Goal: Task Accomplishment & Management: Complete application form

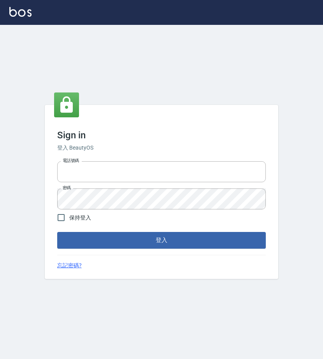
type input "0983700713"
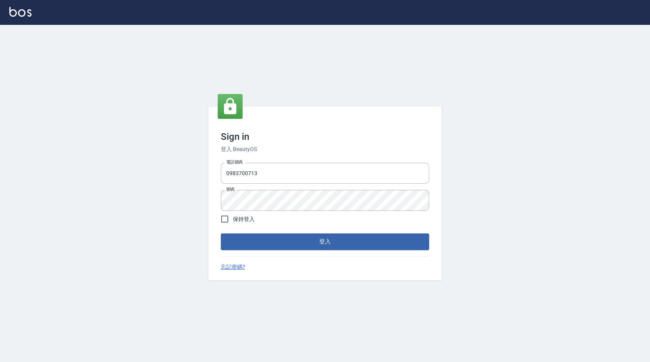
click at [322, 56] on div "Sign in 登入 BeautyOS 電話號碼 [PHONE_NUMBER] 電話號碼 密碼 密碼 保持登入 登入 忘記密碼?" at bounding box center [325, 194] width 650 height 338
click at [288, 251] on div "Sign in 登入 BeautyOS 電話號碼 [PHONE_NUMBER] 電話號碼 密碼 密碼 保持登入 登入 忘記密碼?" at bounding box center [324, 194] width 233 height 174
click at [291, 245] on button "登入" at bounding box center [325, 242] width 208 height 16
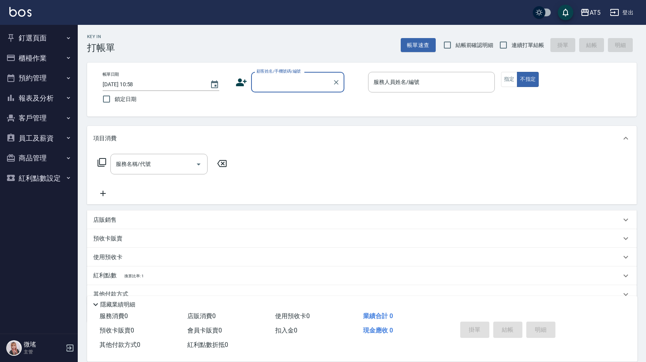
click at [52, 77] on button "預約管理" at bounding box center [39, 78] width 72 height 20
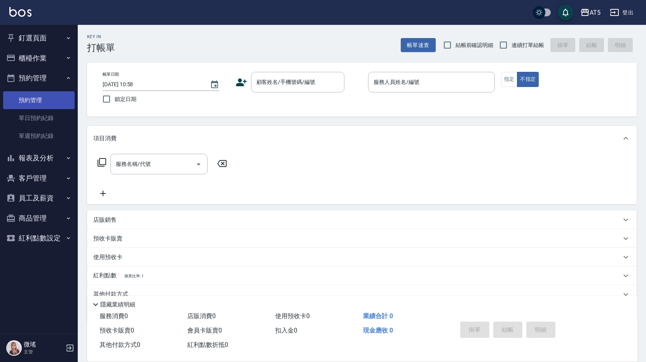
click at [52, 106] on link "預約管理" at bounding box center [39, 100] width 72 height 18
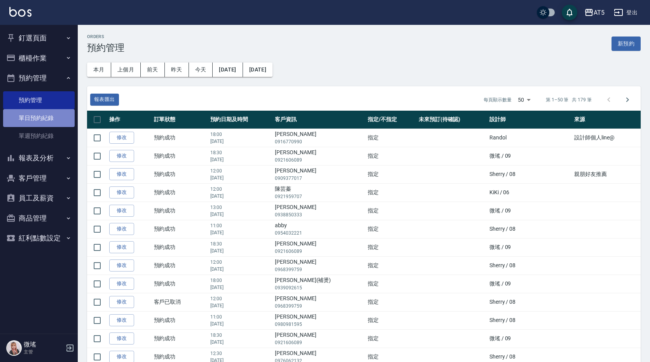
click at [38, 122] on link "單日預約紀錄" at bounding box center [39, 118] width 72 height 18
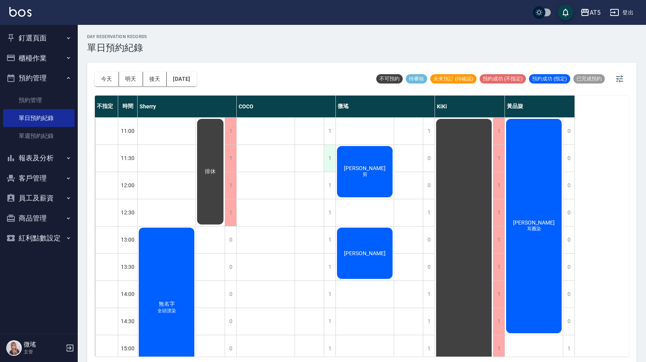
click at [322, 162] on div "1" at bounding box center [330, 158] width 12 height 27
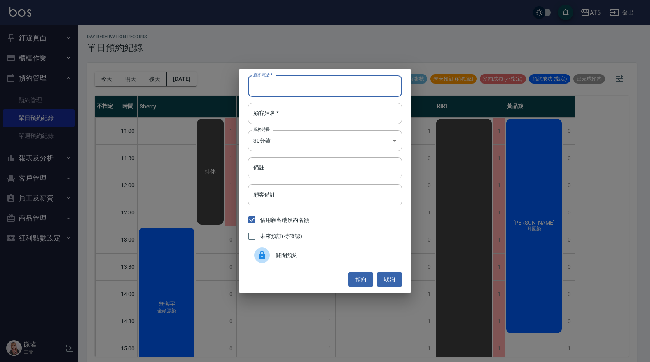
click at [314, 86] on input "顧客電話   *" at bounding box center [325, 85] width 154 height 21
type input "x"
type input "[PERSON_NAME]"
click at [310, 122] on input "顧客姓名   *" at bounding box center [325, 113] width 154 height 21
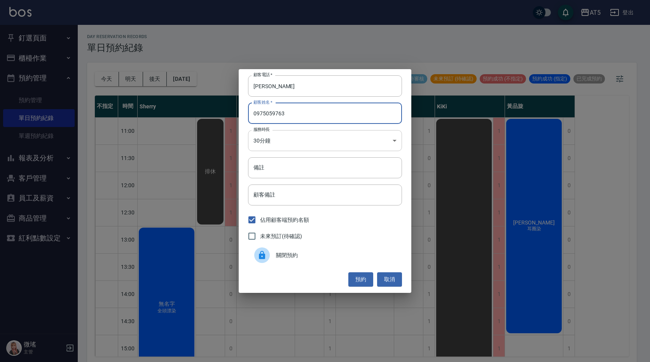
type input "0975059763"
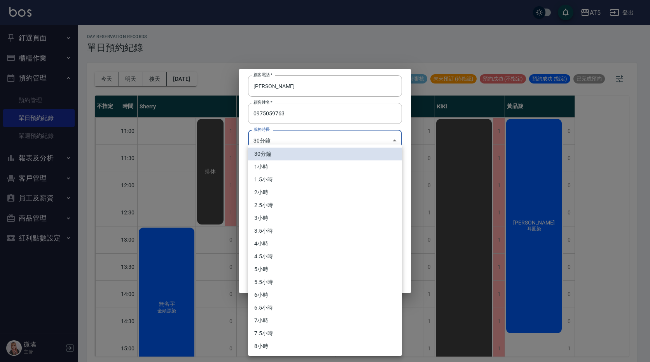
click at [297, 143] on body "AT5 登出 釘選頁面 打帳單 店家日報表 設計師日報表 設計師業績月報表 櫃檯作業 打帳單 帳單列表 現金收支登錄 高階收支登錄 材料自購登錄 每日結帳 排…" at bounding box center [325, 182] width 650 height 365
click at [275, 172] on li "1小時" at bounding box center [325, 167] width 154 height 13
type input "2"
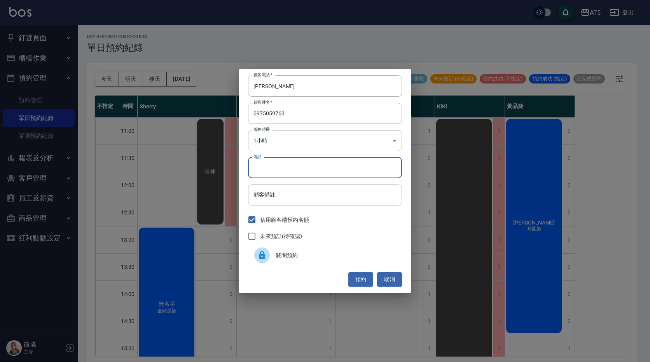
click at [301, 175] on input "備註" at bounding box center [325, 167] width 154 height 21
type input "剪頭髮"
click at [322, 281] on button "預約" at bounding box center [360, 280] width 25 height 14
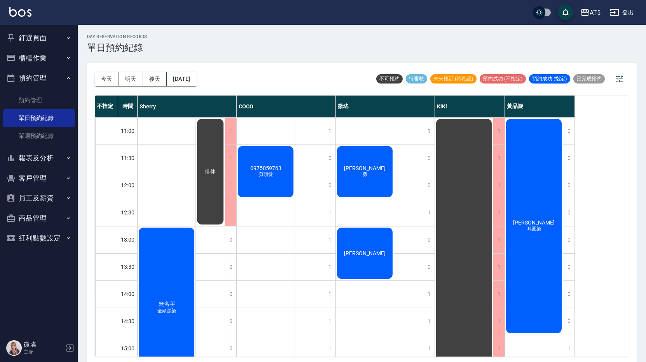
click at [322, 170] on span "[PERSON_NAME]" at bounding box center [365, 168] width 45 height 6
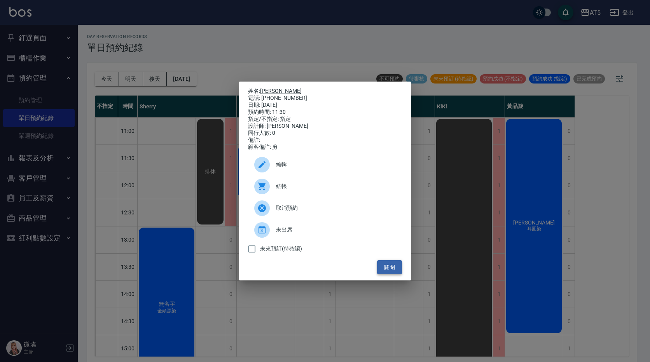
click at [322, 272] on button "關閉" at bounding box center [389, 268] width 25 height 14
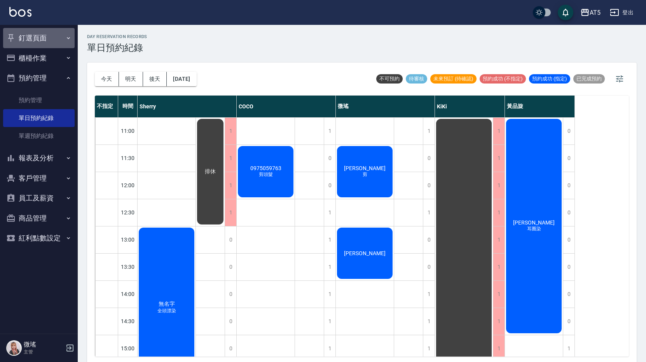
click at [38, 37] on button "釘選頁面" at bounding box center [39, 38] width 72 height 20
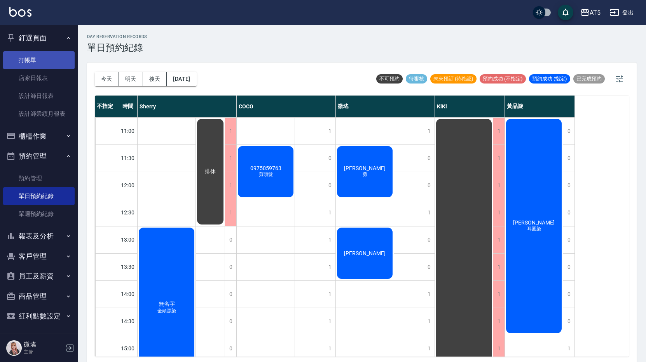
click at [39, 62] on link "打帳單" at bounding box center [39, 60] width 72 height 18
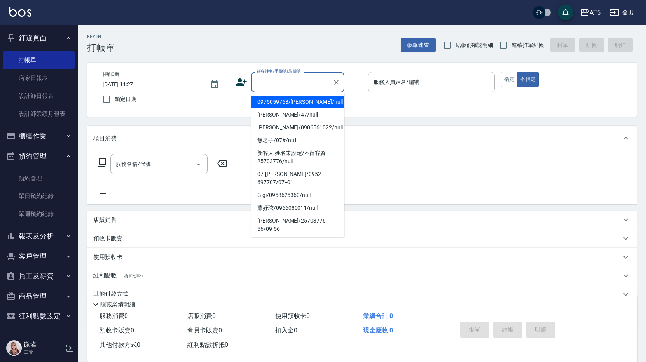
click at [308, 87] on input "顧客姓名/手機號碼/編號" at bounding box center [292, 82] width 75 height 14
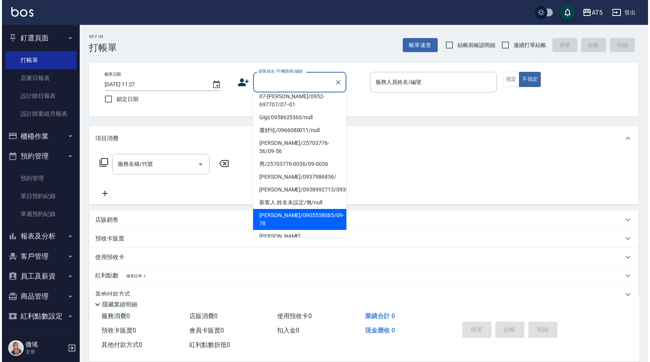
scroll to position [134, 0]
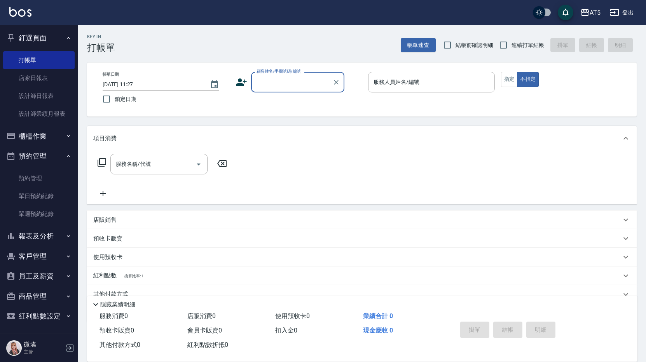
click at [287, 84] on input "顧客姓名/手機號碼/編號" at bounding box center [292, 82] width 75 height 14
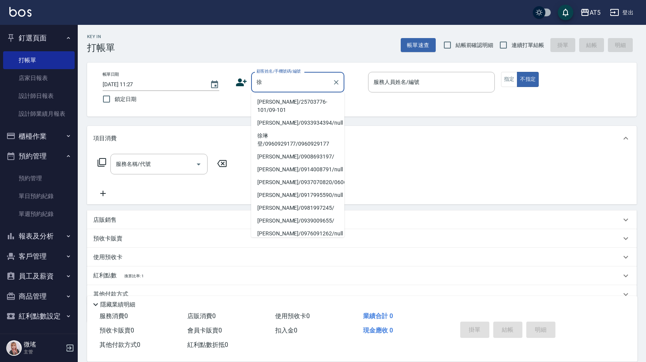
click at [293, 101] on li "[PERSON_NAME]/25703776-101/09-101" at bounding box center [297, 106] width 93 height 21
type input "[PERSON_NAME]/25703776-101/09-101"
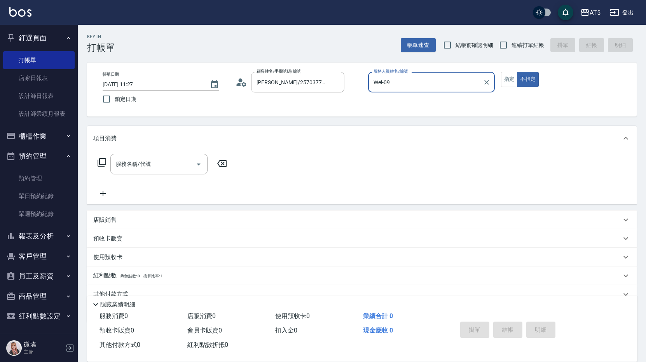
type input "Wei-09"
click at [322, 77] on button "指定" at bounding box center [509, 79] width 17 height 15
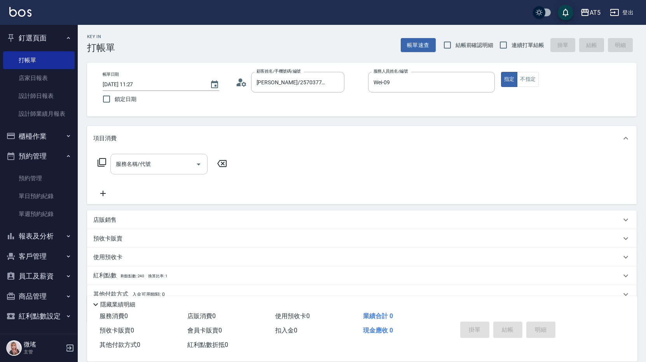
click at [146, 163] on div "服務名稱/代號 服務名稱/代號" at bounding box center [158, 164] width 97 height 21
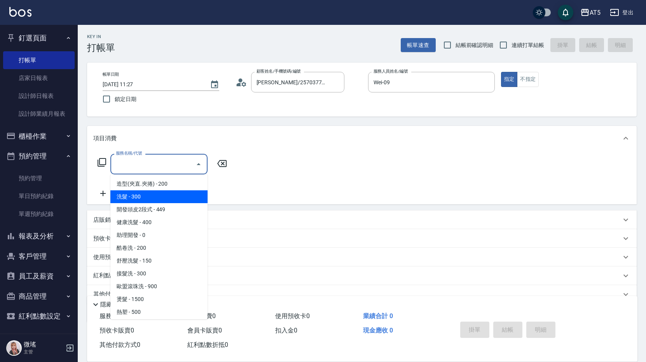
click at [150, 191] on span "洗髮 - 300" at bounding box center [158, 197] width 97 height 13
type input "洗髮(201)"
type input "30"
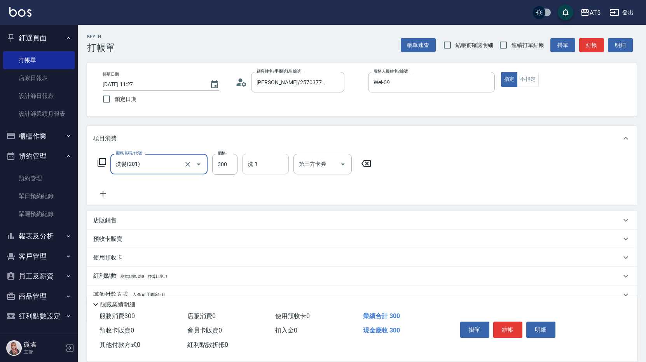
click at [262, 173] on div "洗-1" at bounding box center [265, 164] width 47 height 21
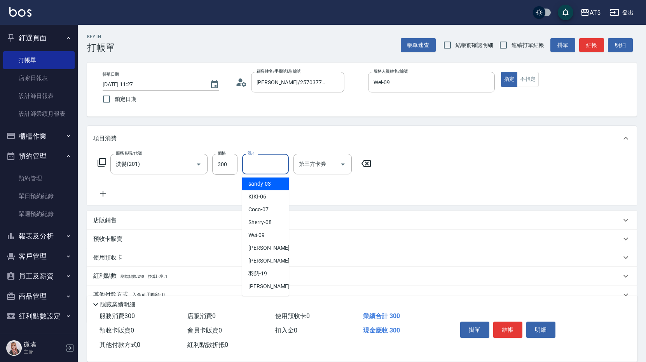
click at [264, 185] on span "sandy -03" at bounding box center [259, 184] width 23 height 8
type input "sandy-03"
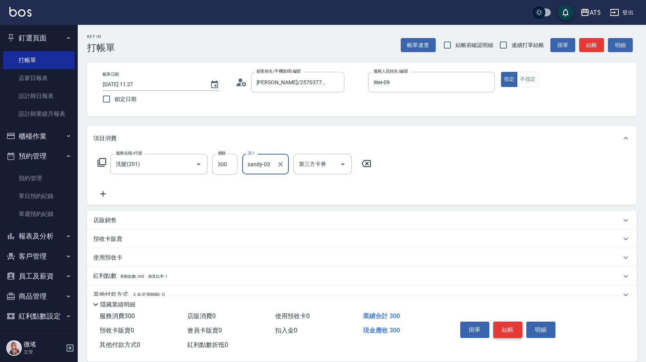
click at [322, 327] on button "結帳" at bounding box center [507, 330] width 29 height 16
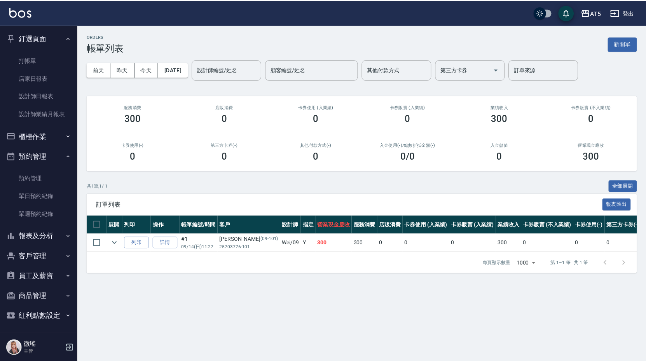
scroll to position [2, 0]
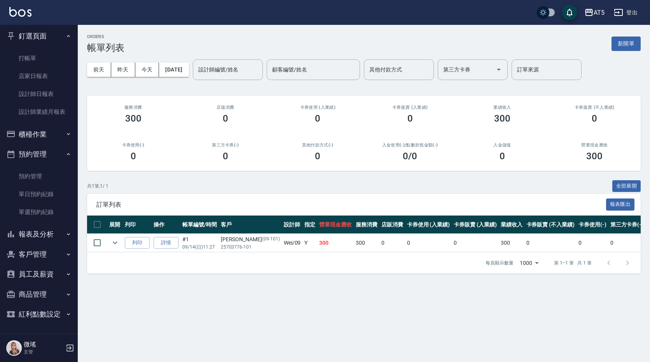
click at [33, 249] on button "客戶管理" at bounding box center [39, 255] width 72 height 20
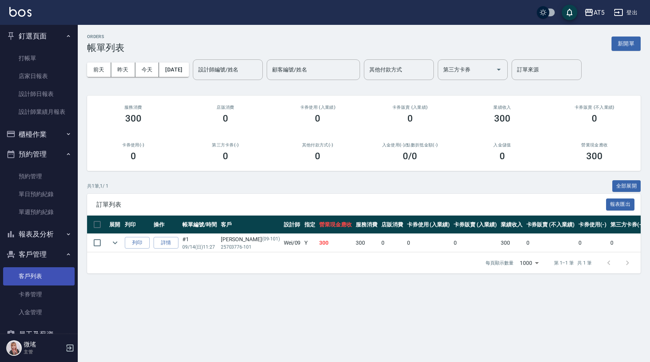
click at [34, 278] on link "客戶列表" at bounding box center [39, 277] width 72 height 18
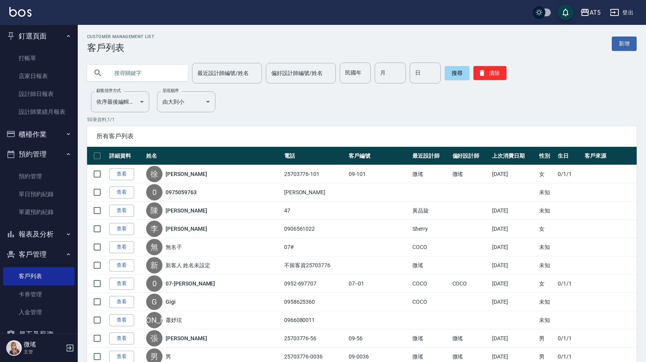
click at [146, 74] on input "text" at bounding box center [145, 73] width 73 height 21
type input "何"
click at [322, 76] on button "搜尋" at bounding box center [457, 73] width 25 height 14
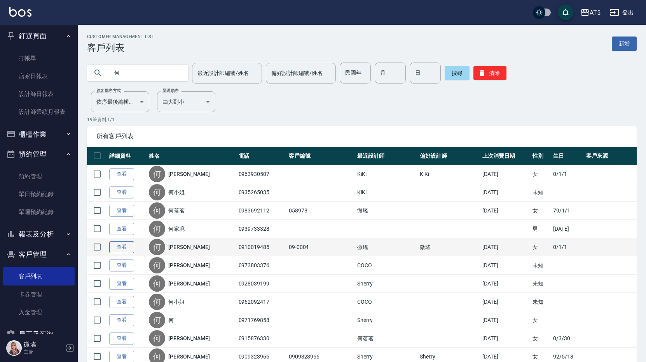
click at [117, 245] on link "查看" at bounding box center [121, 247] width 25 height 12
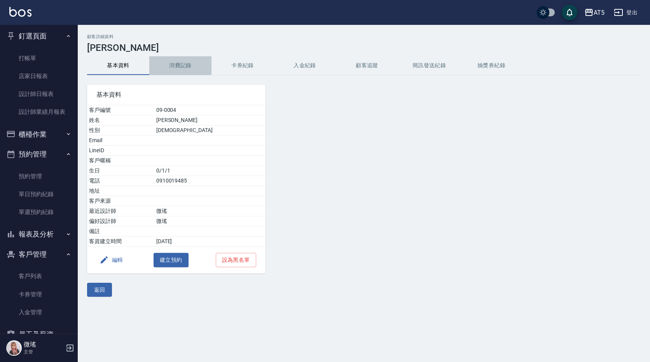
click at [183, 63] on button "消費記錄" at bounding box center [180, 65] width 62 height 19
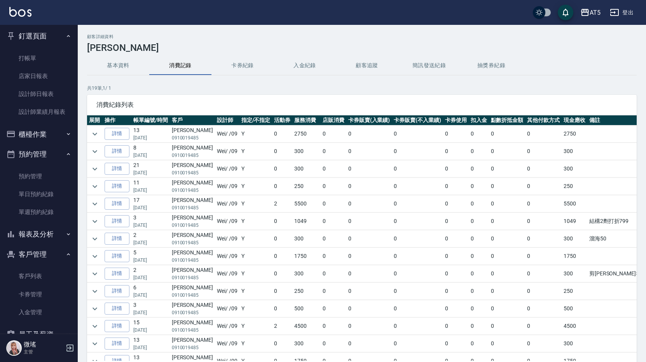
scroll to position [39, 0]
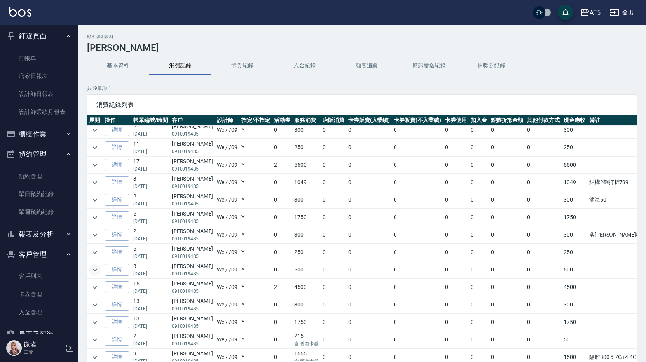
click at [95, 272] on icon "expand row" at bounding box center [94, 270] width 9 height 9
click at [94, 269] on icon "expand row" at bounding box center [95, 270] width 5 height 3
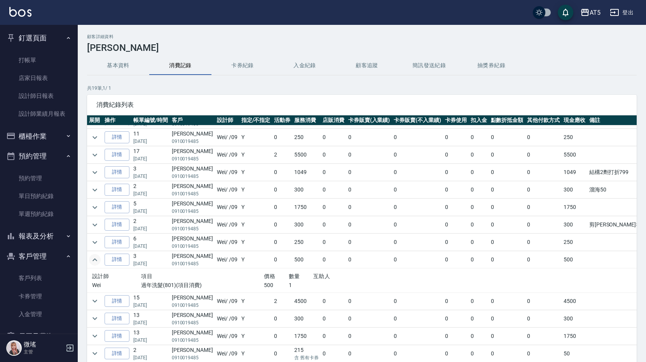
scroll to position [0, 0]
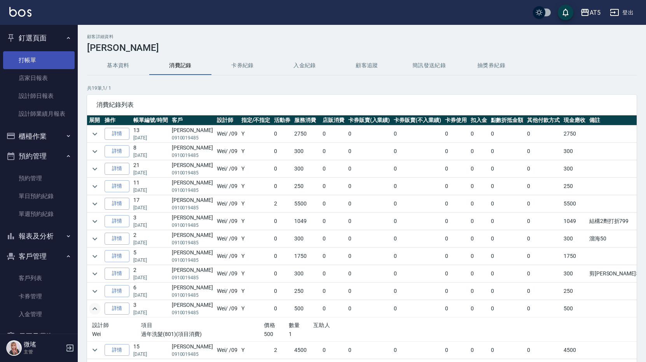
click at [35, 66] on link "打帳單" at bounding box center [39, 60] width 72 height 18
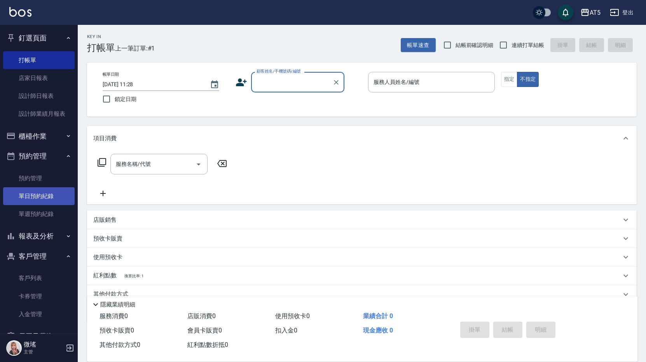
click at [27, 192] on link "單日預約紀錄" at bounding box center [39, 196] width 72 height 18
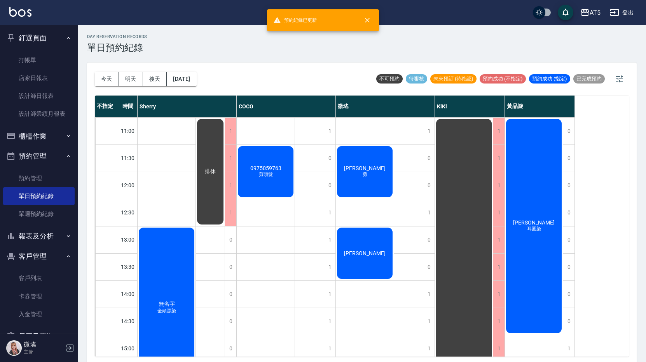
click at [322, 182] on div "[PERSON_NAME] 剪" at bounding box center [365, 172] width 58 height 54
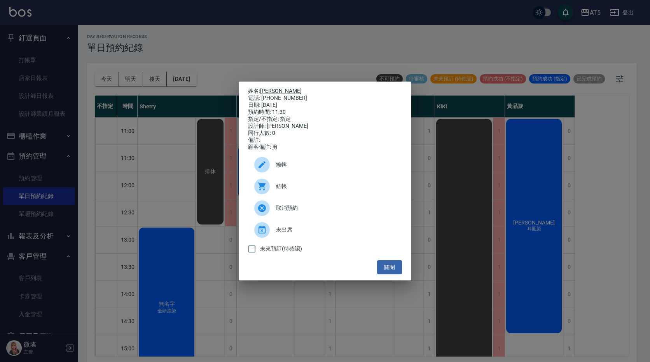
click at [322, 194] on div "結帳" at bounding box center [325, 187] width 154 height 22
click at [322, 268] on button "關閉" at bounding box center [389, 268] width 25 height 14
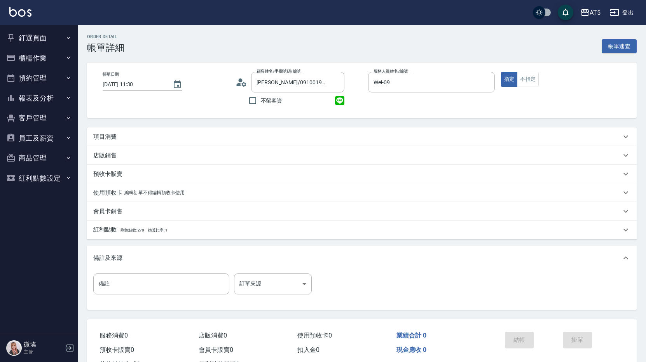
click at [107, 138] on p "項目消費" at bounding box center [104, 137] width 23 height 8
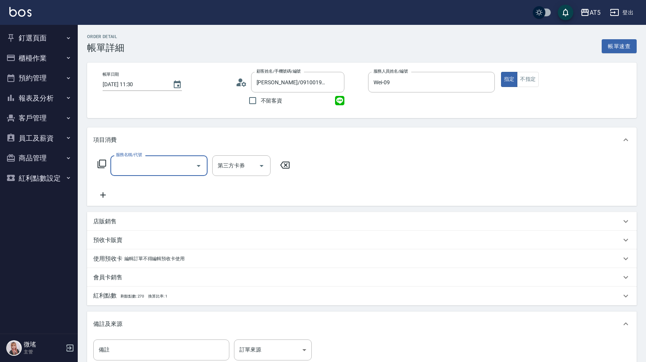
click at [124, 174] on div "服務名稱/代號" at bounding box center [158, 166] width 97 height 21
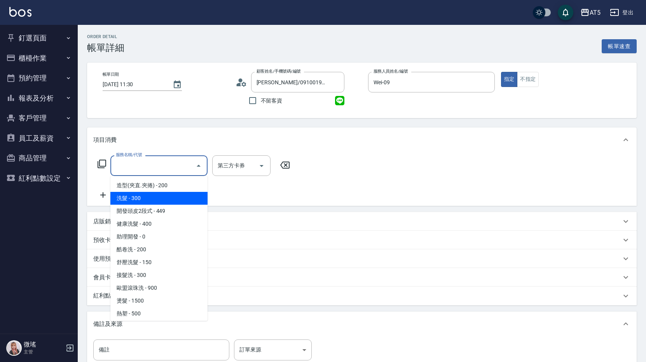
click at [148, 204] on span "洗髮 - 300" at bounding box center [158, 198] width 97 height 13
type input "洗髮(201)"
type input "30"
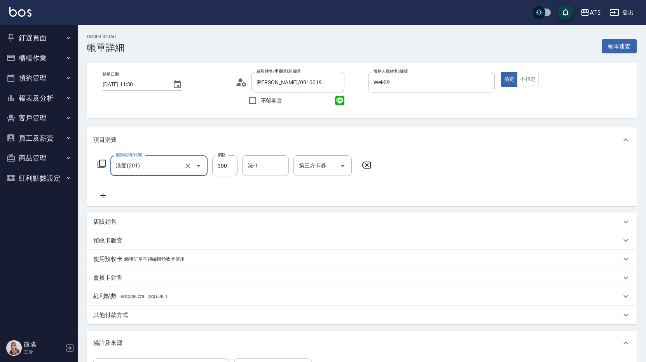
scroll to position [117, 0]
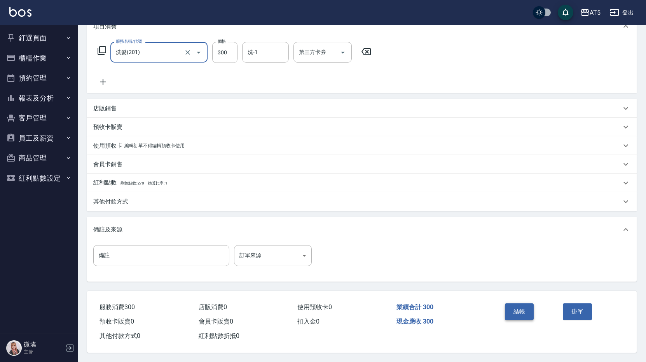
click at [511, 313] on button "結帳" at bounding box center [519, 312] width 29 height 16
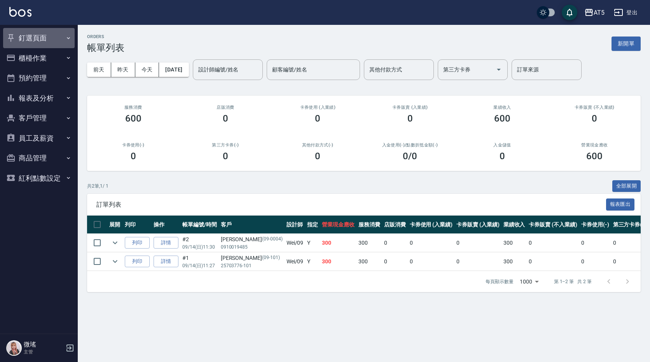
drag, startPoint x: 49, startPoint y: 39, endPoint x: 49, endPoint y: 50, distance: 10.9
click at [50, 38] on button "釘選頁面" at bounding box center [39, 38] width 72 height 20
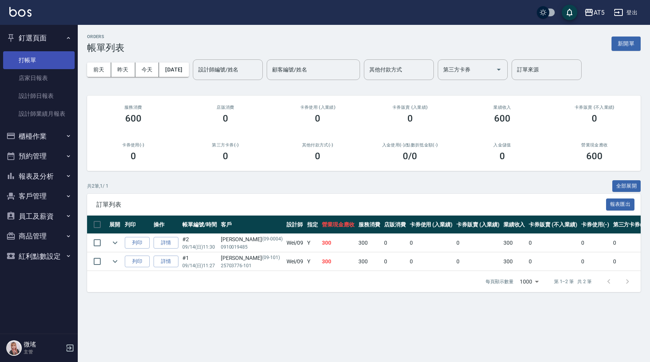
click at [49, 60] on link "打帳單" at bounding box center [39, 60] width 72 height 18
